Goal: Navigation & Orientation: Find specific page/section

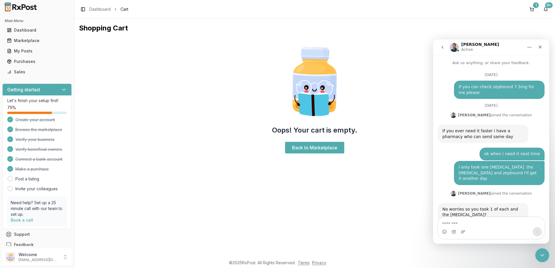
scroll to position [1, 0]
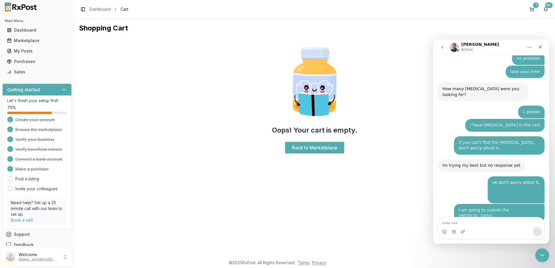
click at [480, 225] on textarea "Message…" at bounding box center [491, 223] width 106 height 10
click at [535, 9] on button "1" at bounding box center [531, 9] width 9 height 9
click at [26, 28] on div "Dashboard" at bounding box center [37, 30] width 60 height 6
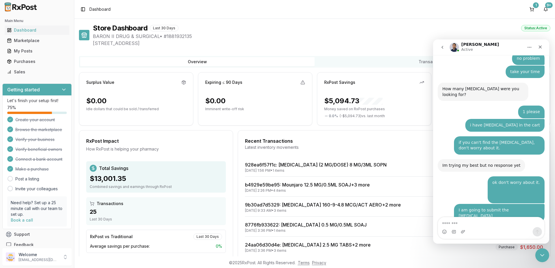
drag, startPoint x: 491, startPoint y: 230, endPoint x: 515, endPoint y: 235, distance: 24.9
click at [491, 230] on div "Intercom messenger" at bounding box center [491, 231] width 106 height 9
click at [470, 224] on textarea "Message…" at bounding box center [491, 223] width 106 height 10
click at [542, 253] on icon "Close Intercom Messenger" at bounding box center [541, 254] width 7 height 7
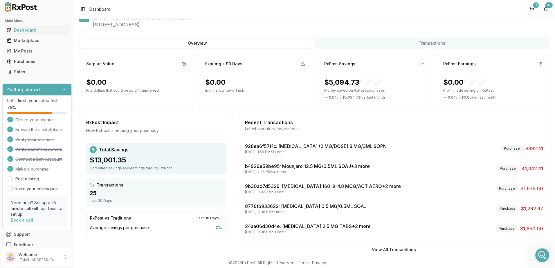
scroll to position [33, 0]
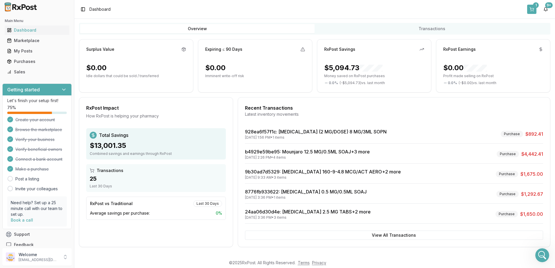
click at [536, 7] on div "1" at bounding box center [536, 5] width 6 height 6
